Goal: Information Seeking & Learning: Learn about a topic

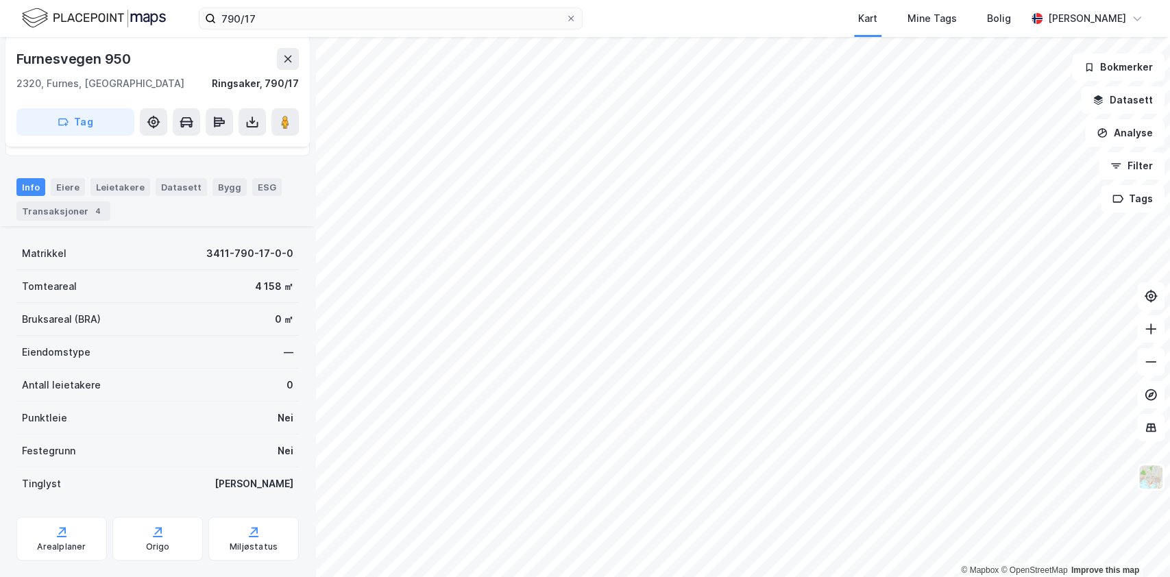
scroll to position [167, 0]
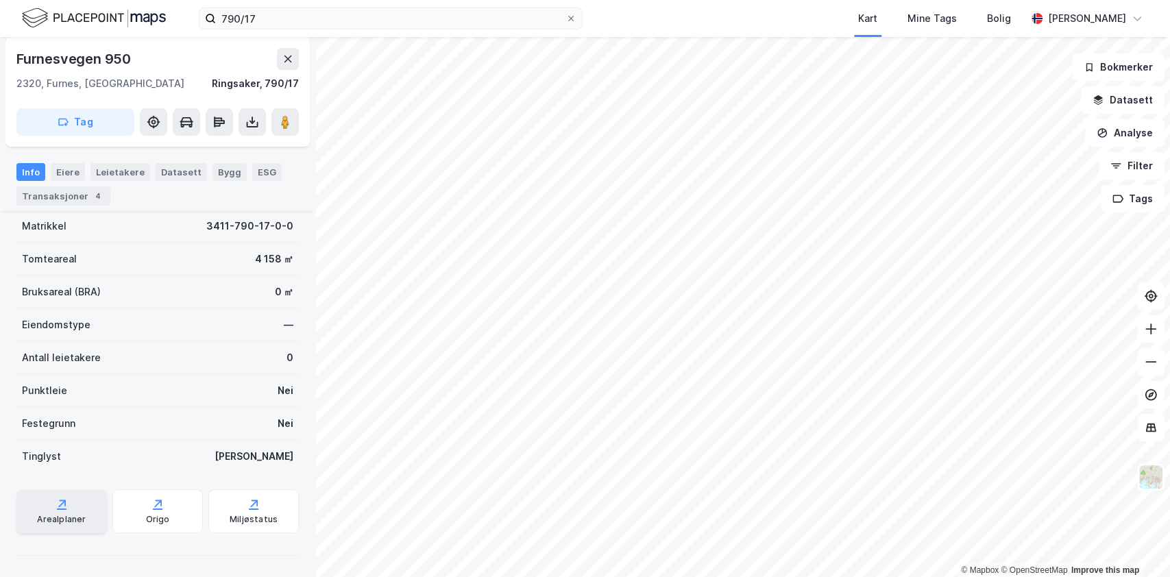
click at [71, 505] on div "Arealplaner" at bounding box center [61, 511] width 90 height 44
click at [63, 509] on icon at bounding box center [62, 504] width 14 height 14
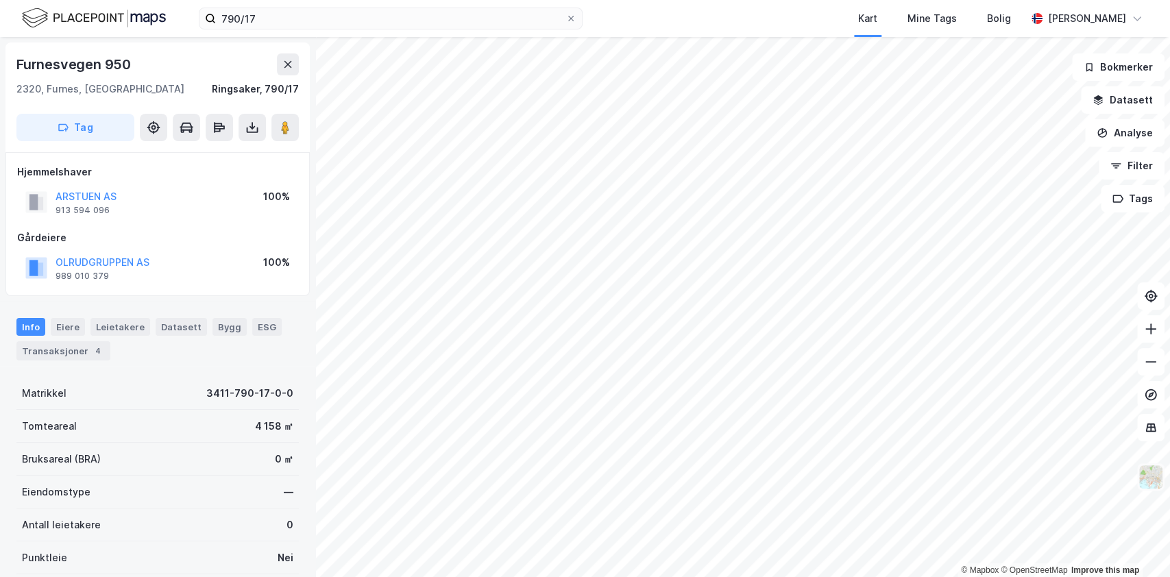
click at [1150, 480] on img at bounding box center [1150, 477] width 26 height 26
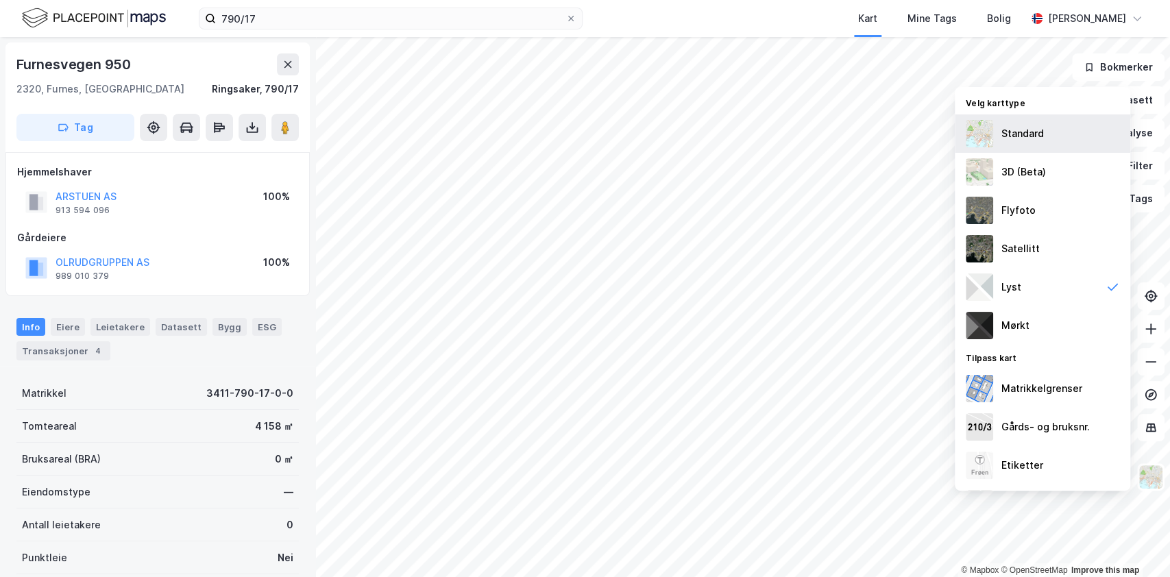
click at [1017, 129] on div "Standard" at bounding box center [1022, 133] width 42 height 16
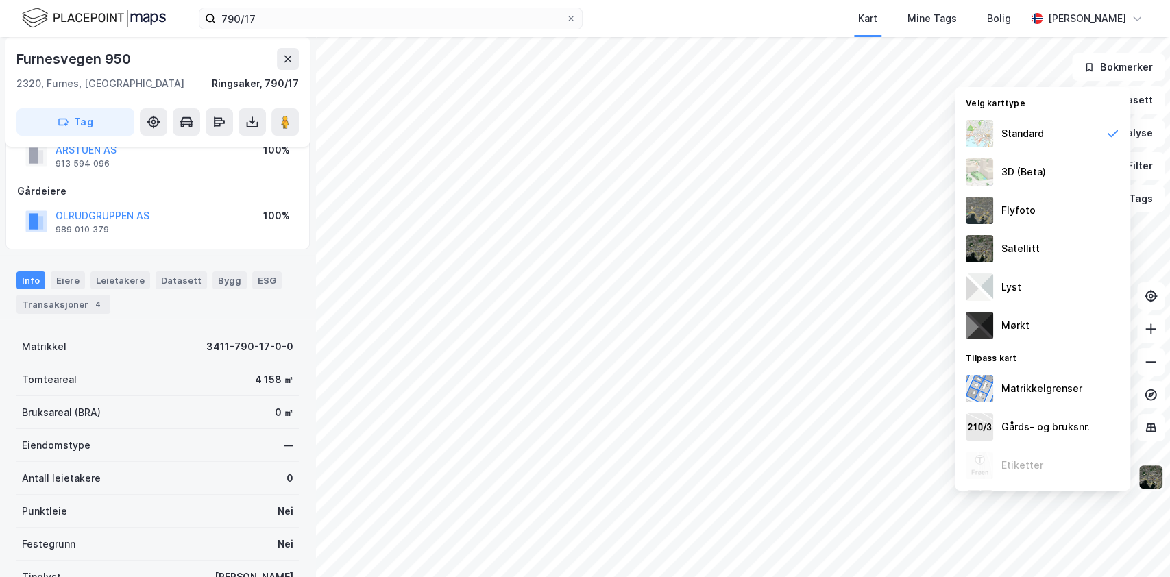
click at [1148, 479] on img at bounding box center [1150, 477] width 26 height 26
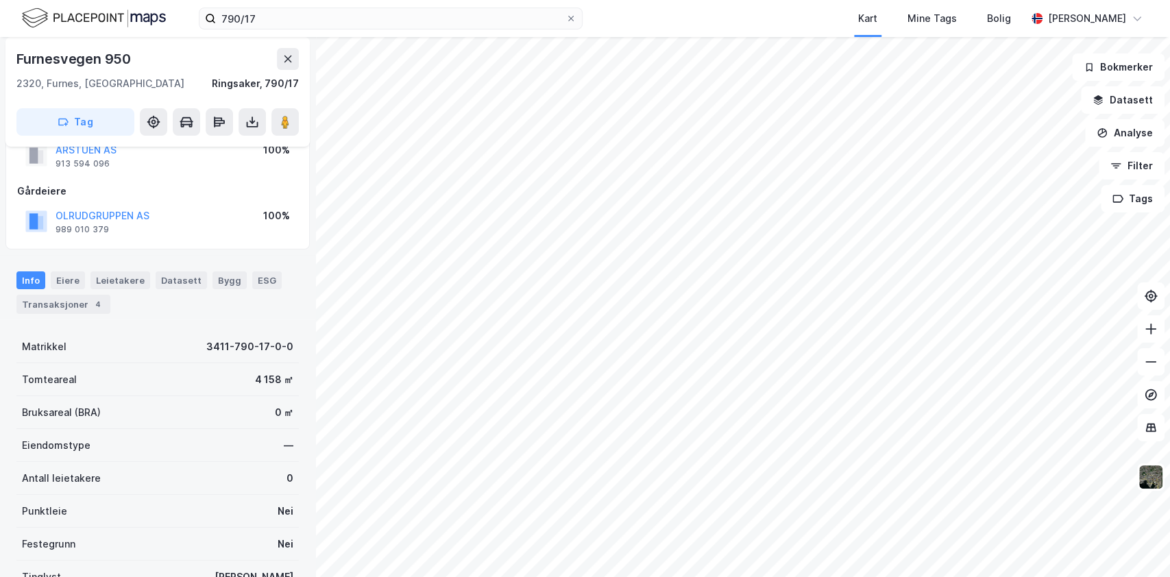
scroll to position [167, 0]
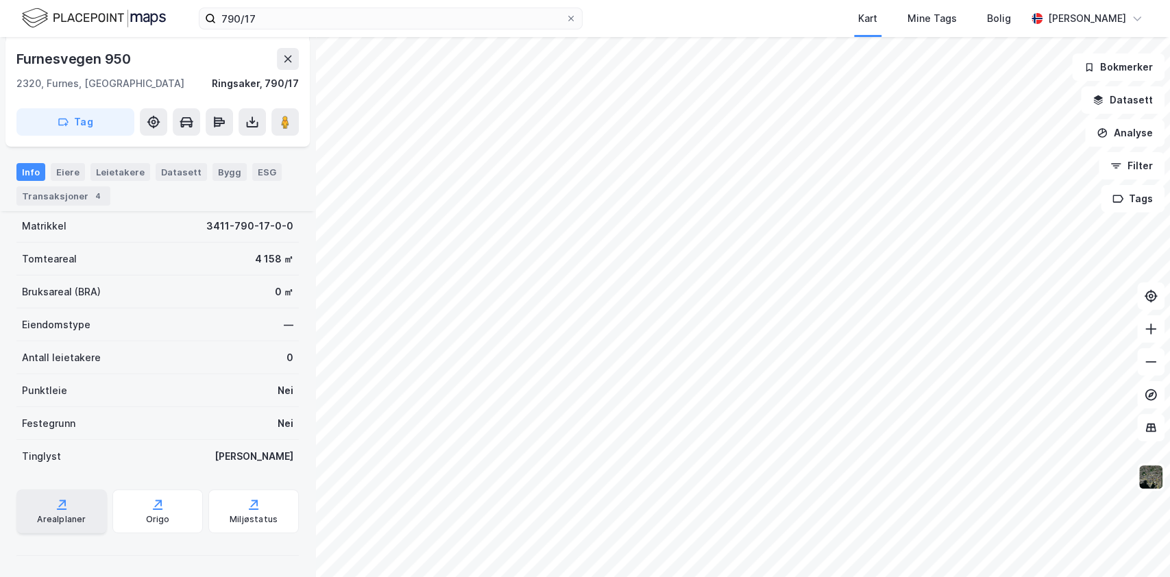
click at [66, 505] on div "Arealplaner" at bounding box center [61, 511] width 90 height 44
